Goal: Task Accomplishment & Management: Manage account settings

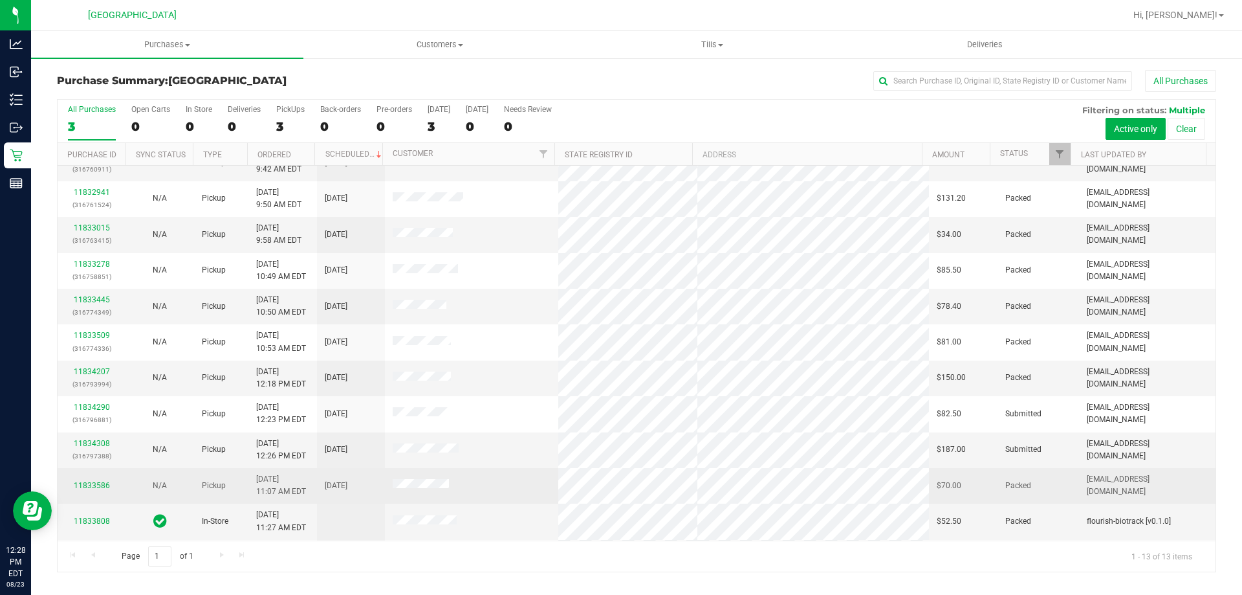
scroll to position [91, 0]
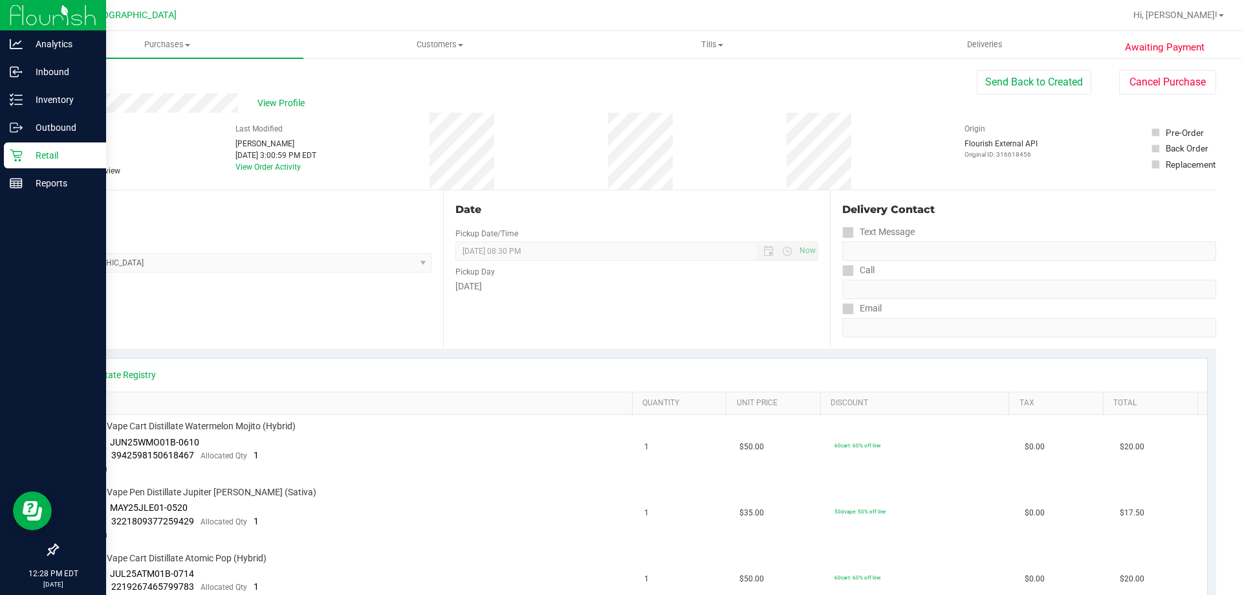
click at [22, 169] on link "Retail" at bounding box center [53, 156] width 106 height 28
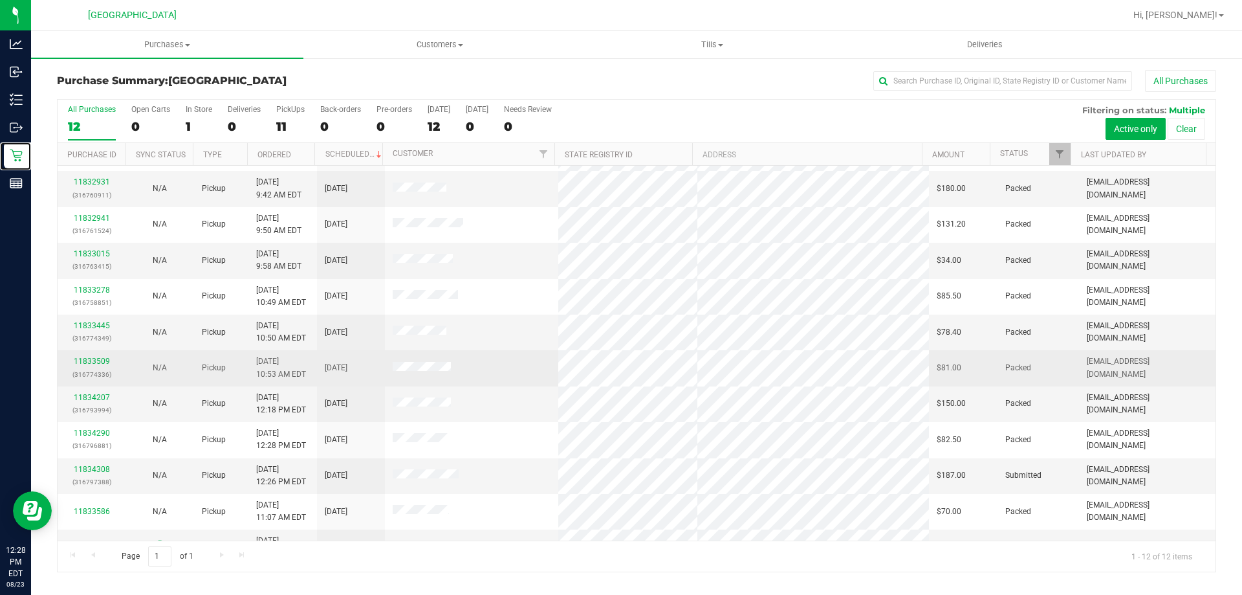
scroll to position [55, 0]
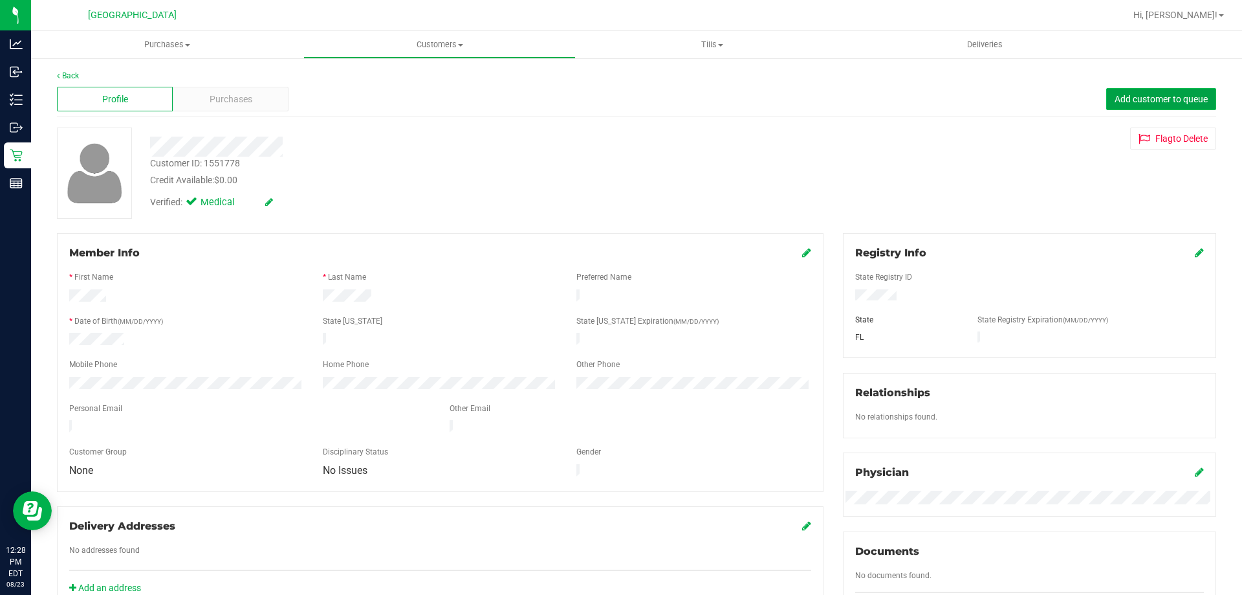
click at [1163, 104] on button "Add customer to queue" at bounding box center [1162, 99] width 110 height 22
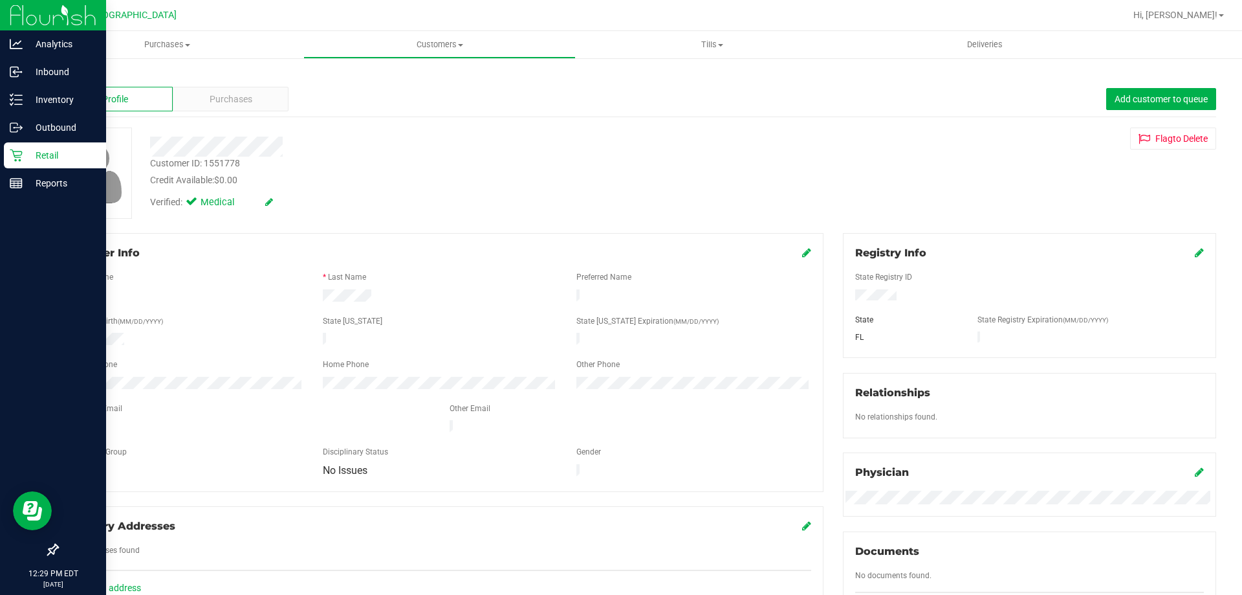
click at [23, 155] on p "Retail" at bounding box center [62, 156] width 78 height 16
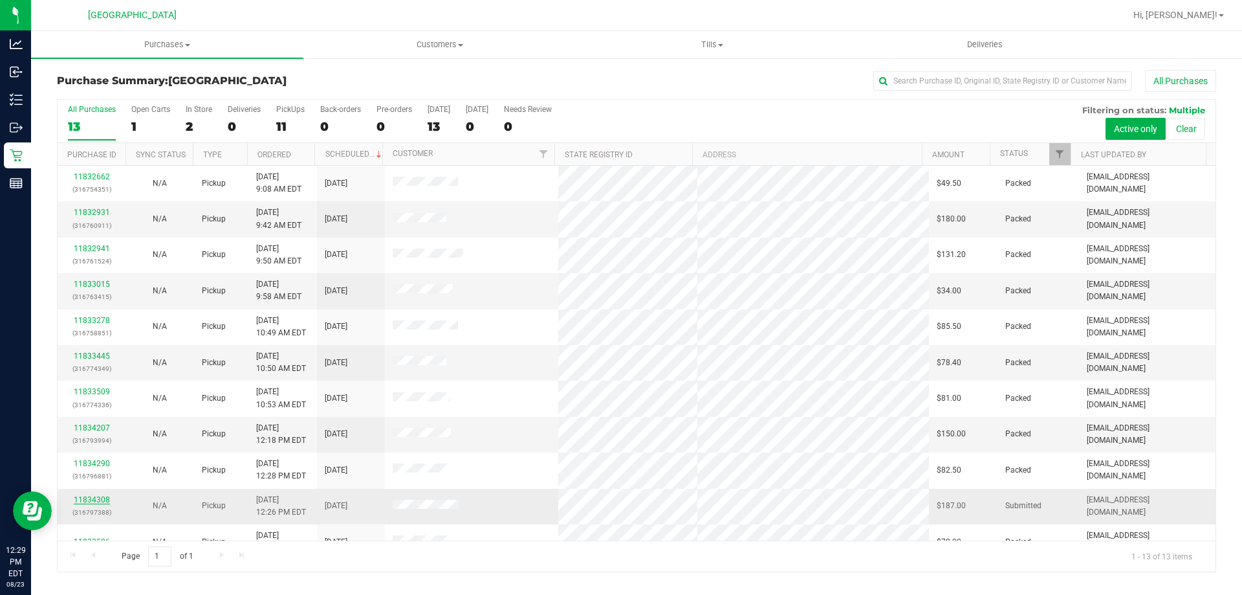
click at [84, 501] on link "11834308" at bounding box center [92, 499] width 36 height 9
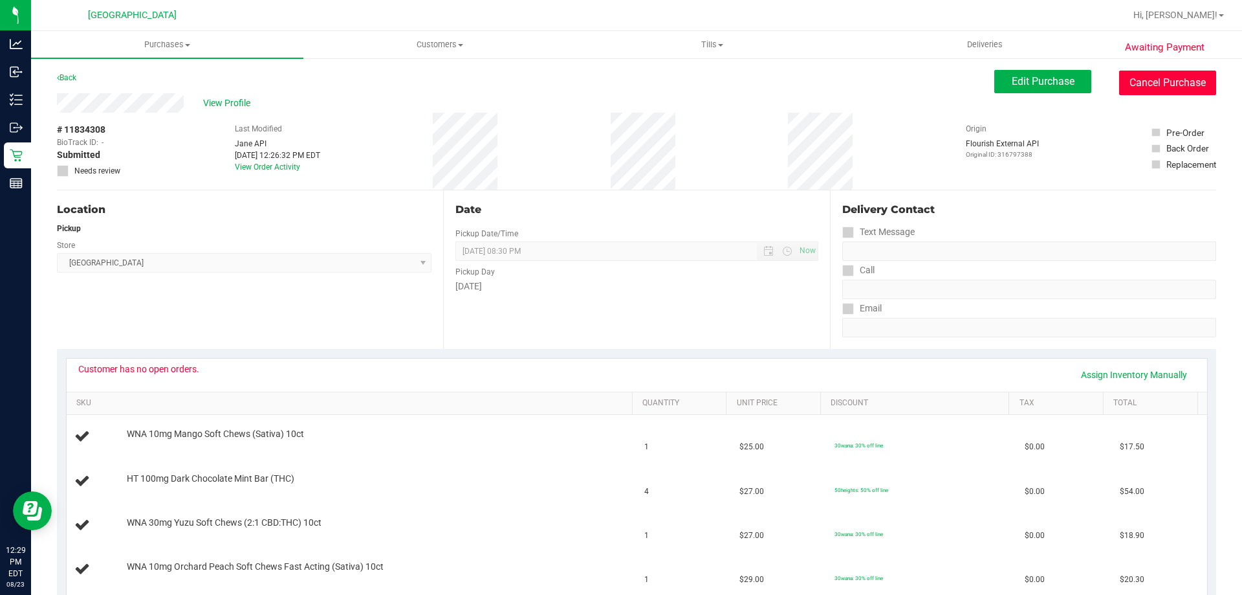
click at [1185, 91] on button "Cancel Purchase" at bounding box center [1167, 83] width 97 height 25
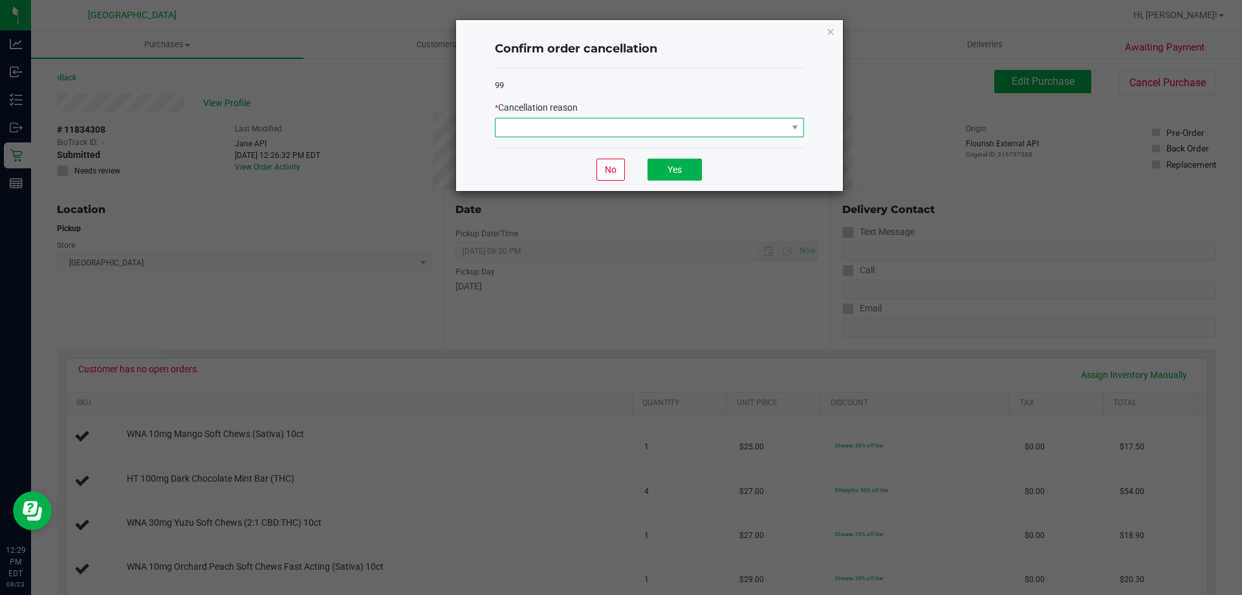
click at [755, 135] on span at bounding box center [642, 127] width 292 height 18
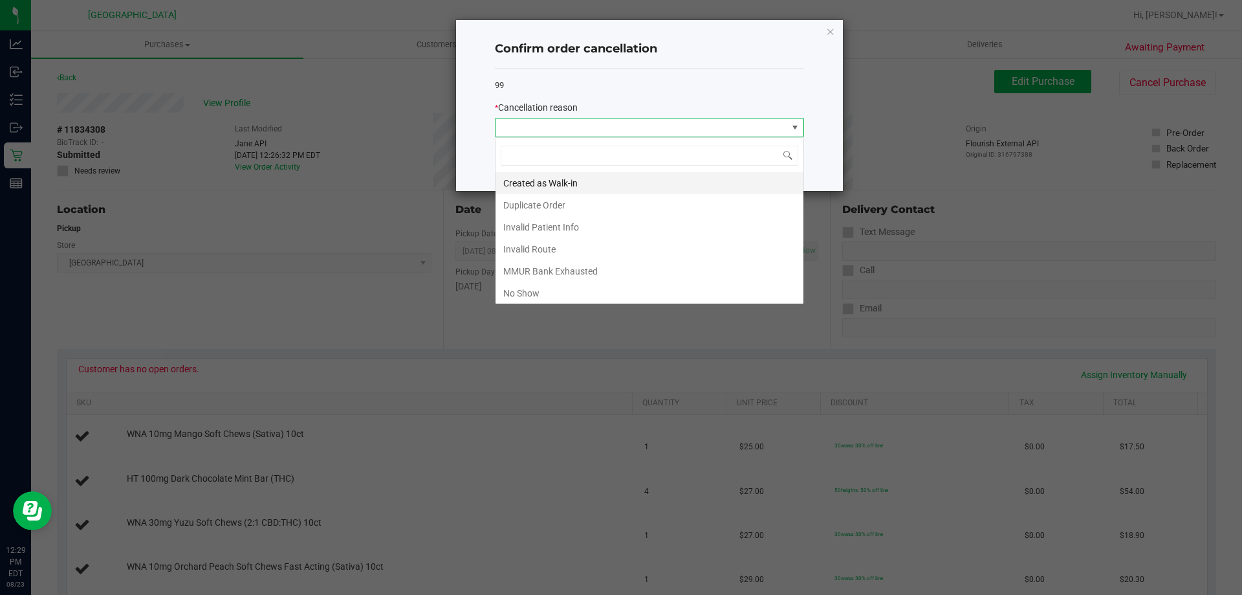
scroll to position [19, 309]
click at [622, 279] on li "MMUR Bank Exhausted" at bounding box center [650, 271] width 308 height 22
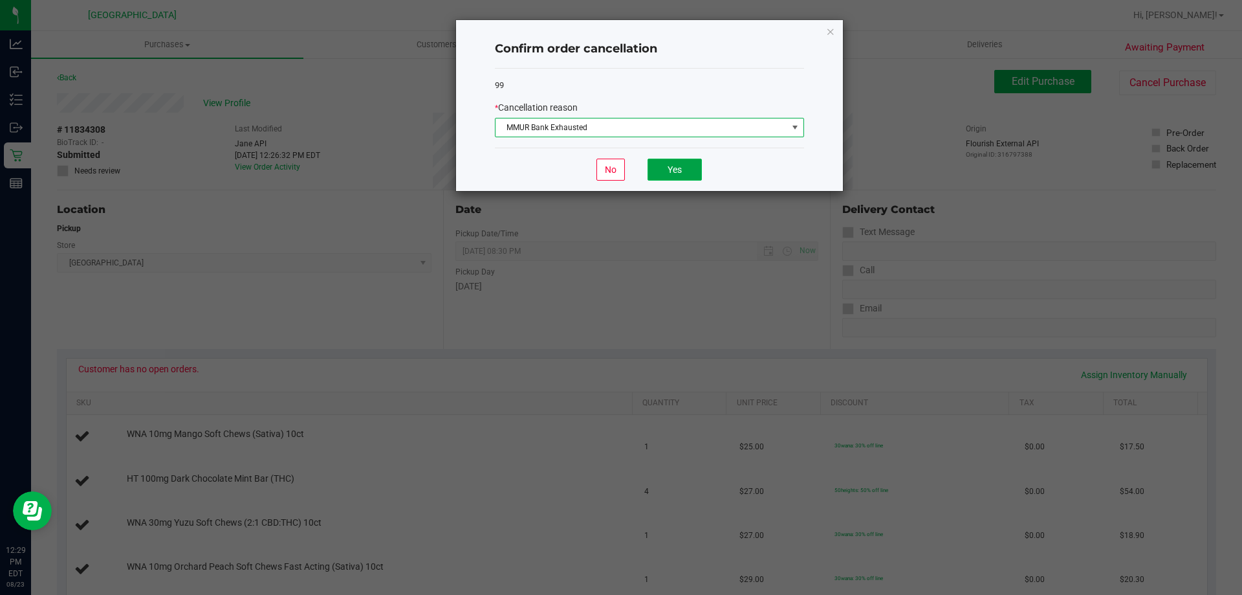
click at [683, 166] on button "Yes" at bounding box center [675, 170] width 54 height 22
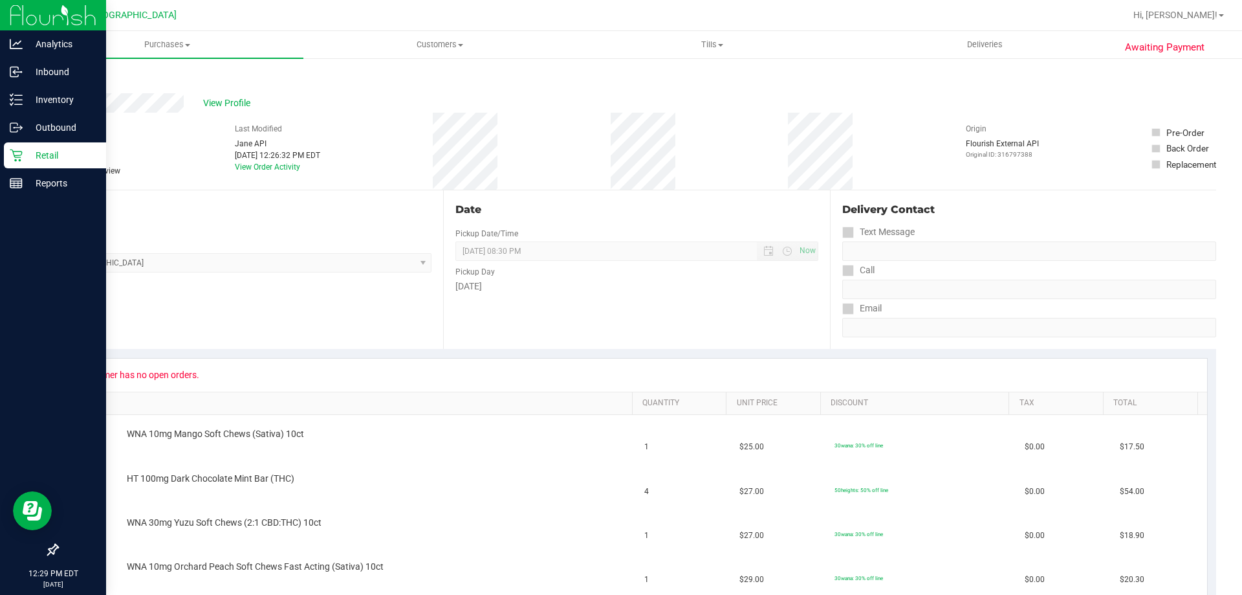
click at [28, 160] on p "Retail" at bounding box center [62, 156] width 78 height 16
